Goal: Task Accomplishment & Management: Use online tool/utility

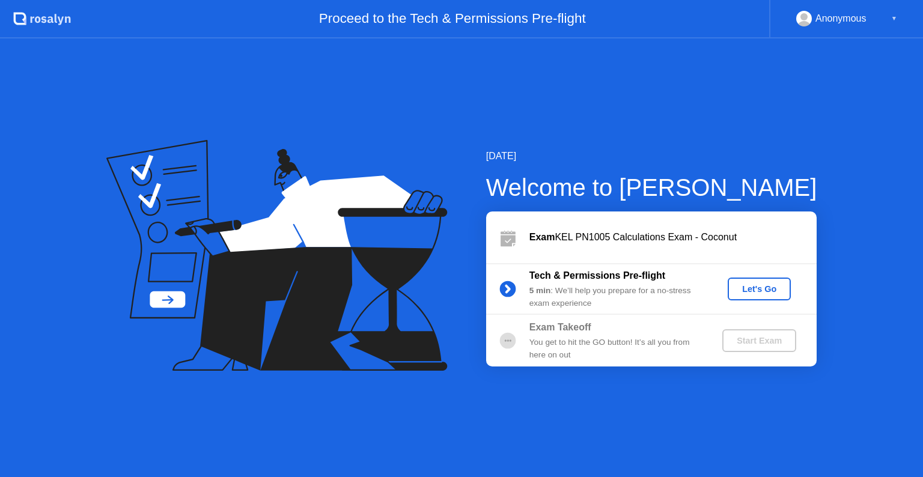
click at [774, 291] on div "Let's Go" at bounding box center [758, 289] width 53 height 10
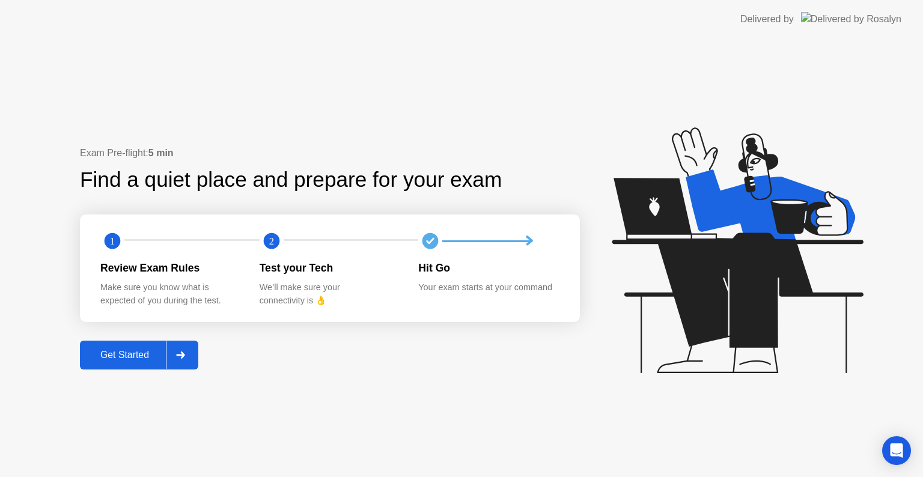
click at [111, 356] on div "Get Started" at bounding box center [124, 355] width 82 height 11
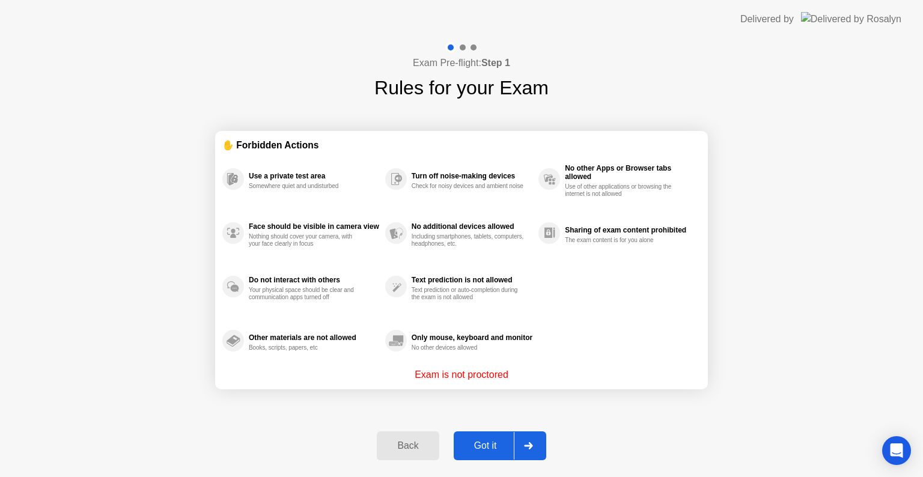
click at [472, 446] on div "Got it" at bounding box center [485, 445] width 56 height 11
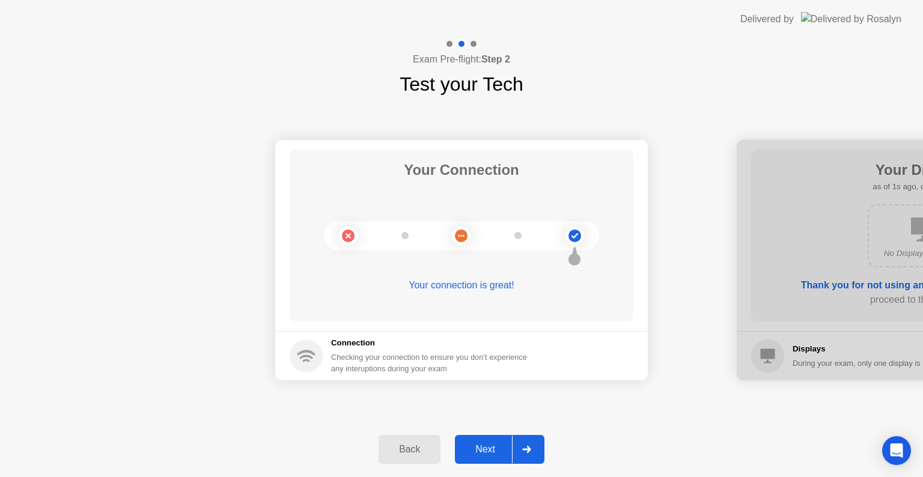
click at [490, 446] on div "Next" at bounding box center [484, 449] width 53 height 11
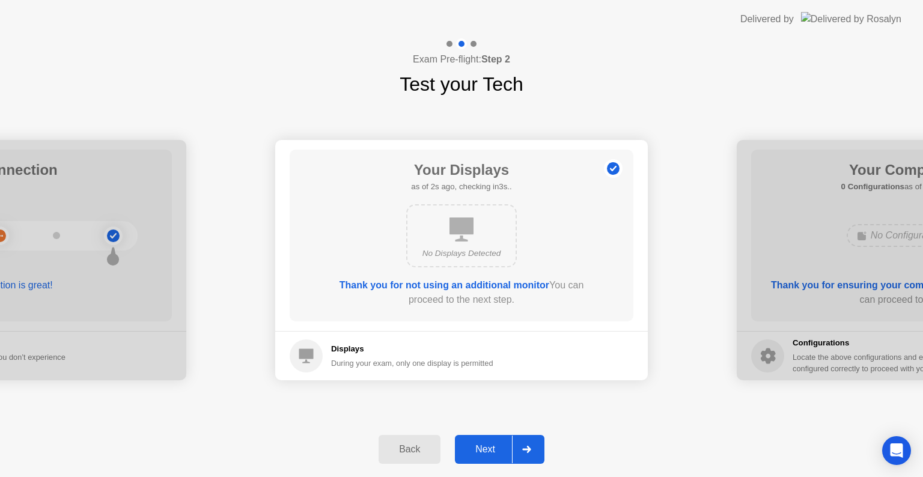
click at [488, 446] on div "Next" at bounding box center [484, 449] width 53 height 11
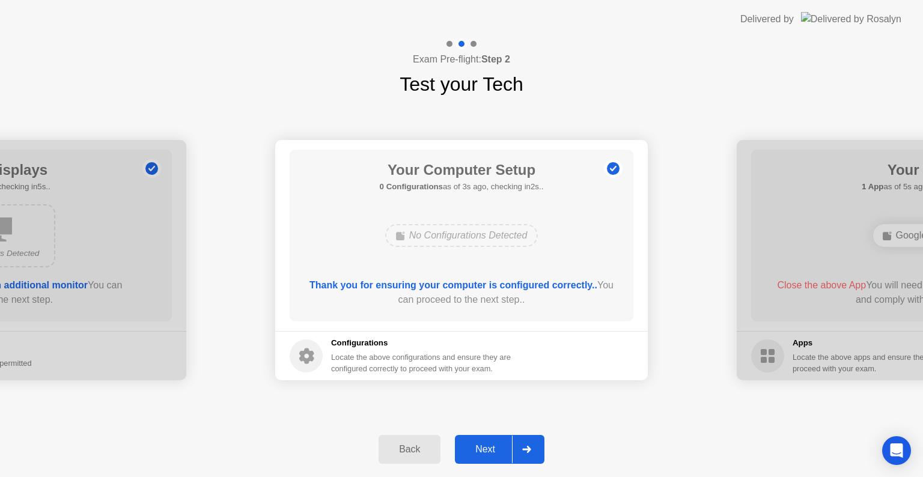
click at [476, 449] on div "Next" at bounding box center [484, 449] width 53 height 11
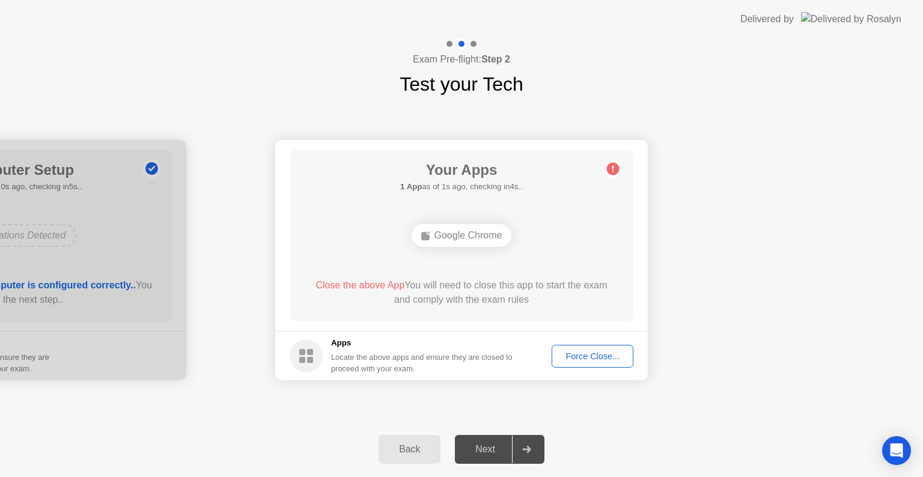
click at [597, 356] on div "Force Close..." at bounding box center [592, 356] width 73 height 10
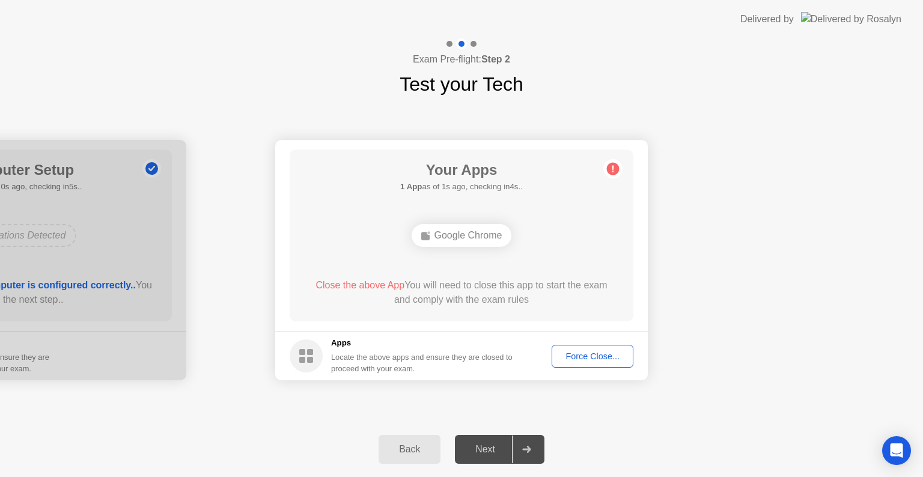
click at [577, 361] on div "Force Close..." at bounding box center [592, 356] width 73 height 10
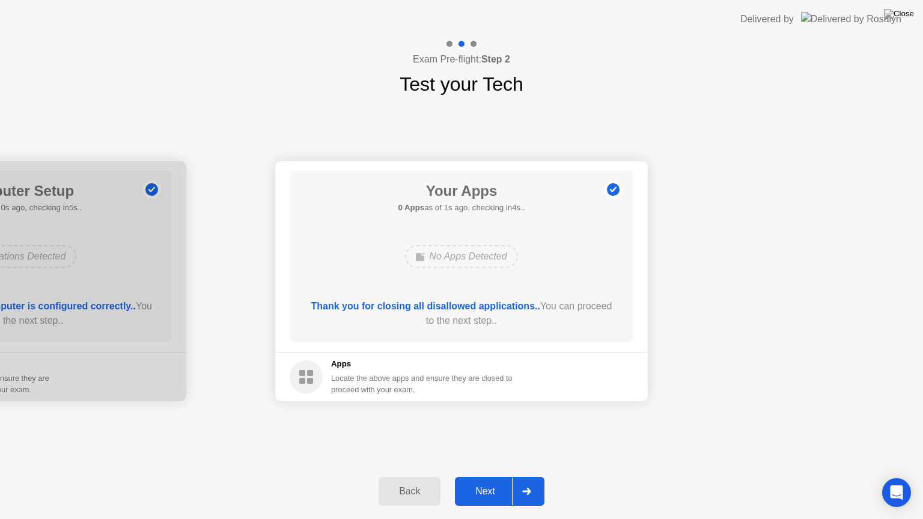
click at [480, 476] on div "Next" at bounding box center [484, 491] width 53 height 11
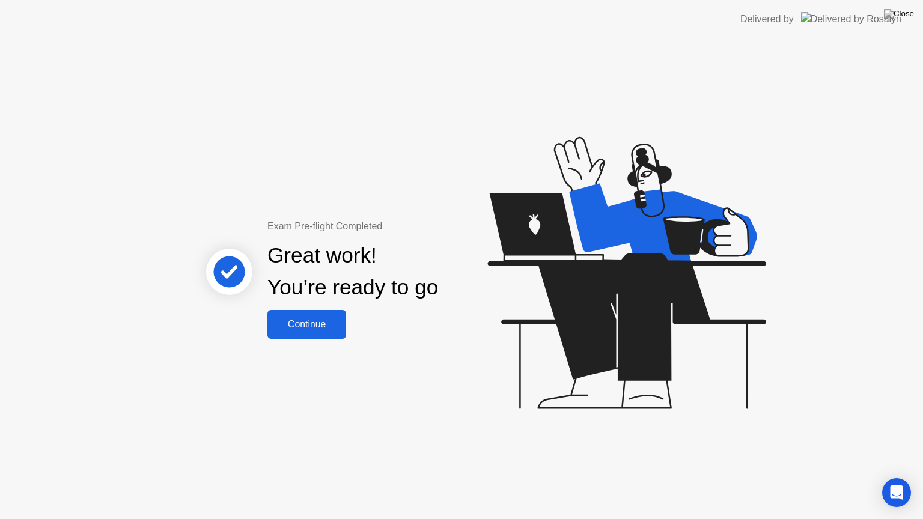
click at [303, 327] on div "Continue" at bounding box center [306, 324] width 71 height 11
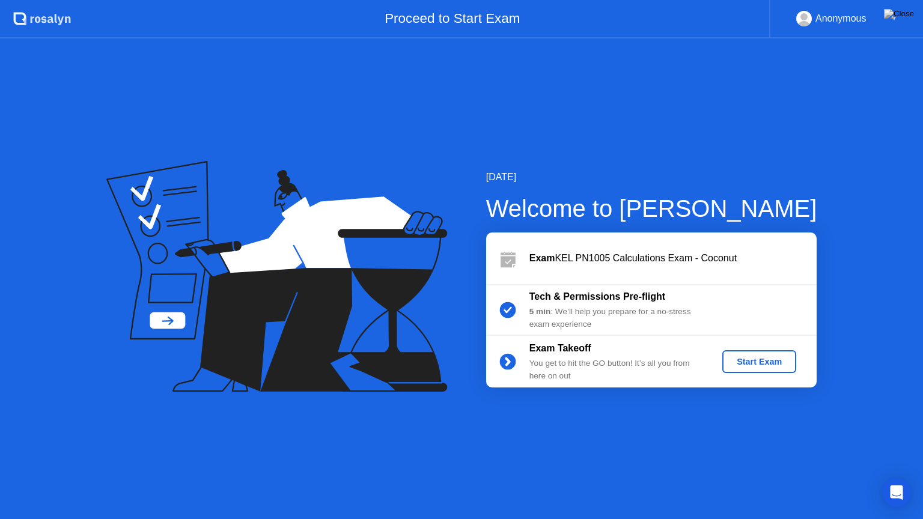
click at [769, 363] on div "Start Exam" at bounding box center [759, 362] width 64 height 10
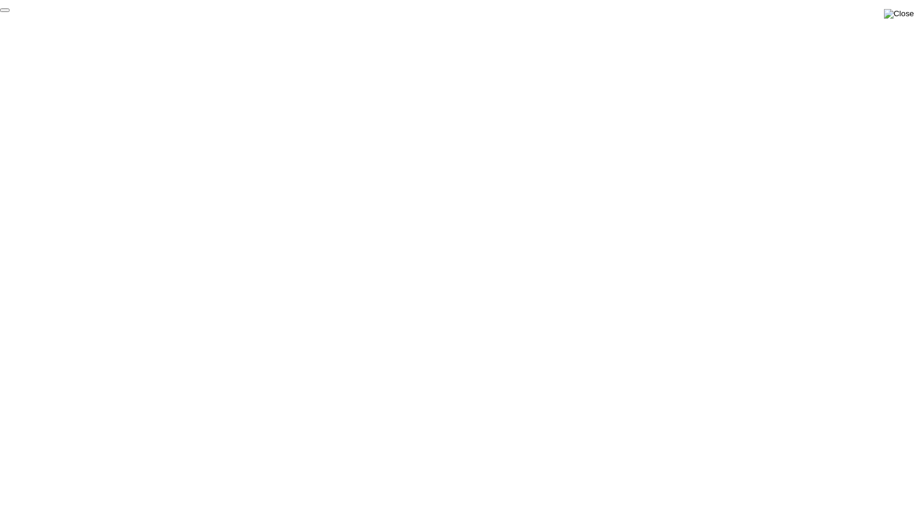
click at [910, 16] on img at bounding box center [899, 14] width 30 height 10
